Goal: Obtain resource: Download file/media

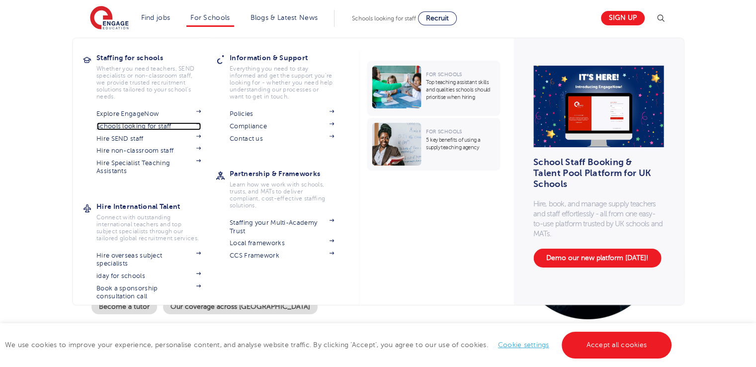
click at [158, 126] on link "Schools looking for staff" at bounding box center [148, 126] width 104 height 8
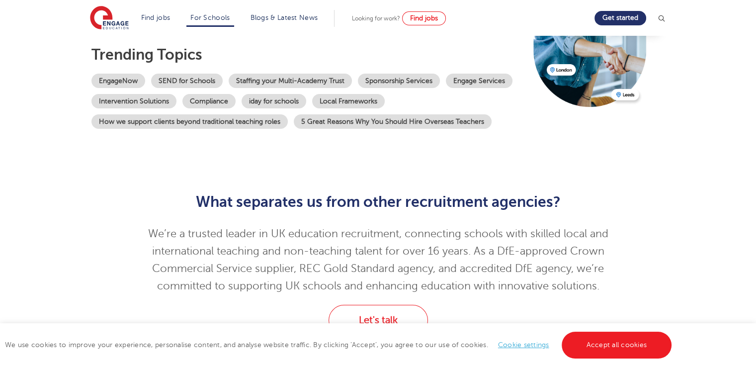
scroll to position [50, 0]
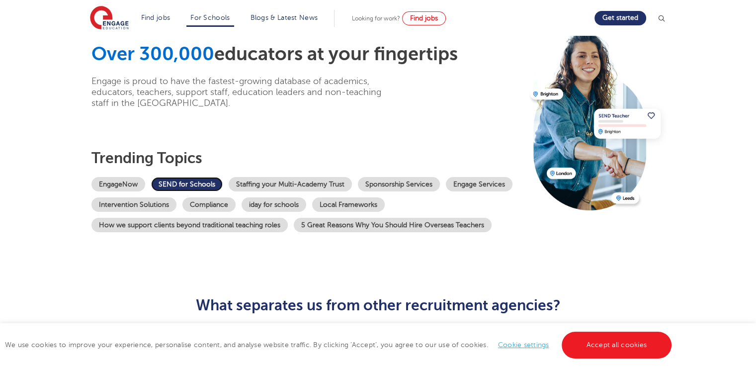
click at [186, 186] on link "SEND for Schools" at bounding box center [187, 184] width 72 height 14
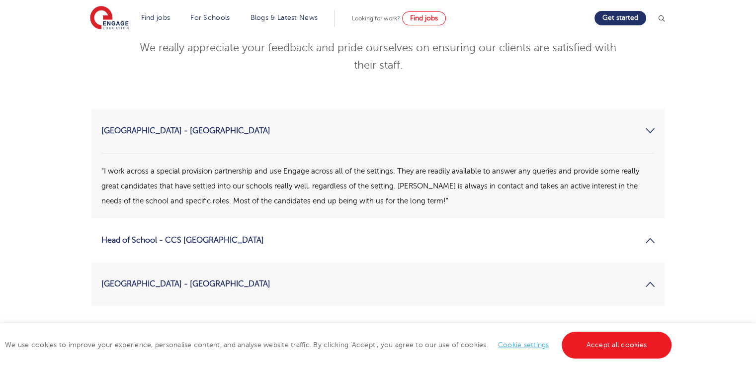
scroll to position [944, 0]
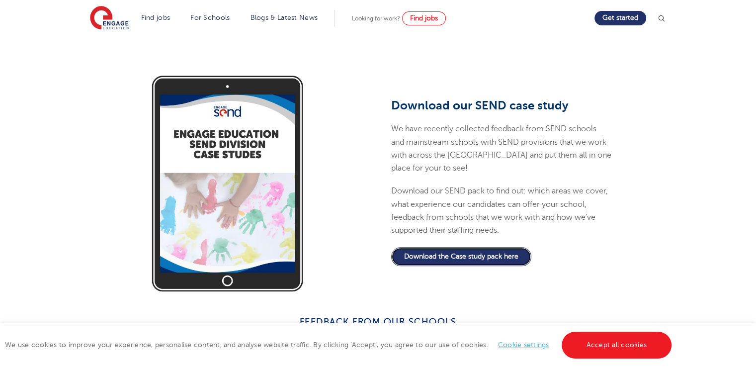
click at [493, 247] on link "Download the Case study pack here" at bounding box center [461, 256] width 140 height 19
